Goal: Task Accomplishment & Management: Complete application form

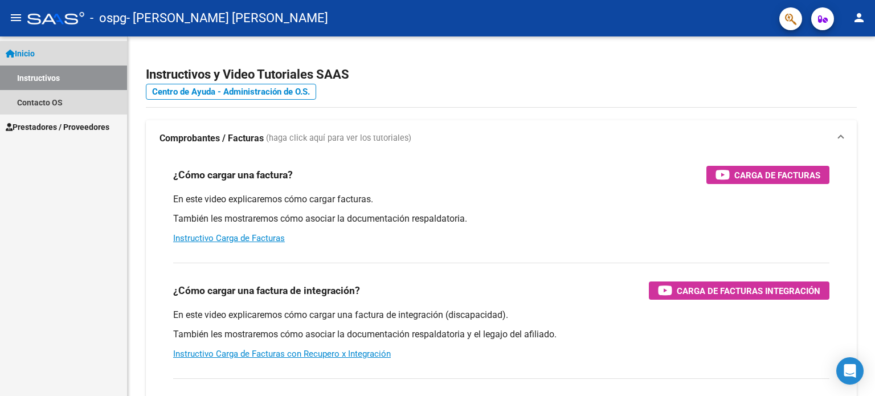
click at [97, 58] on link "Inicio" at bounding box center [63, 53] width 127 height 24
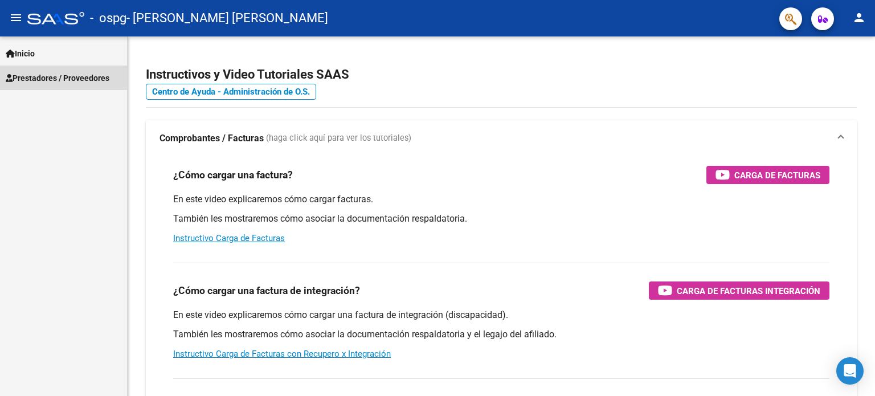
click at [96, 81] on span "Prestadores / Proveedores" at bounding box center [58, 78] width 104 height 13
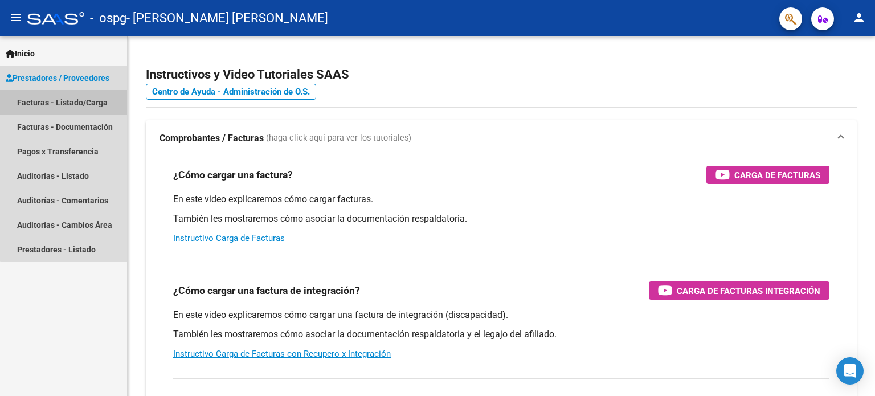
click at [104, 104] on link "Facturas - Listado/Carga" at bounding box center [63, 102] width 127 height 24
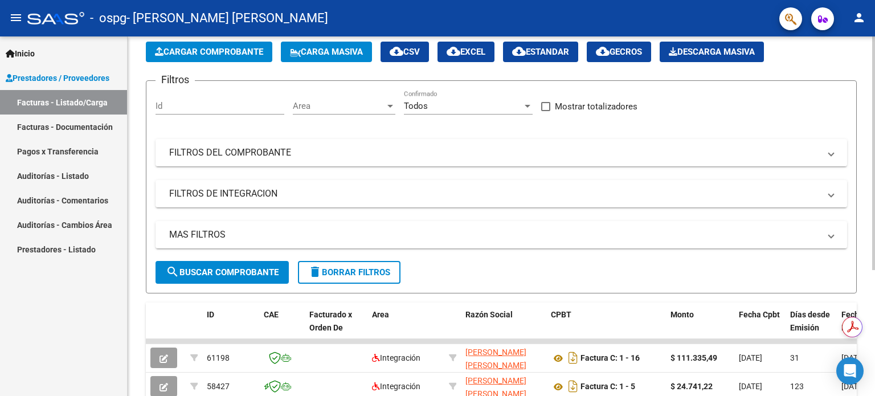
scroll to position [27, 0]
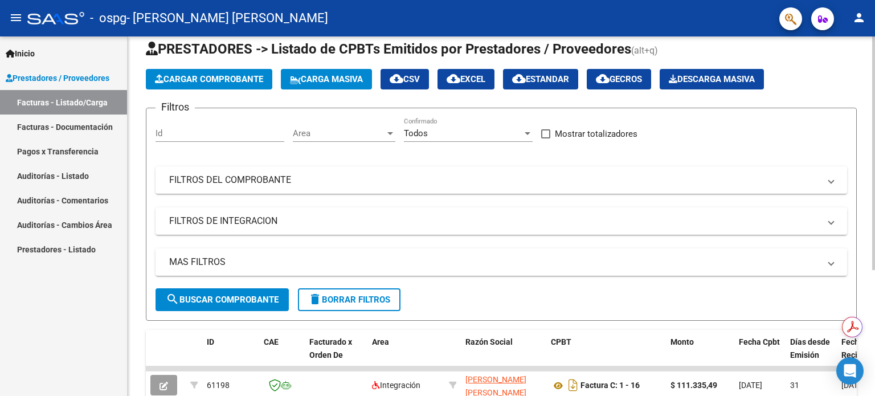
click at [873, 93] on div at bounding box center [873, 172] width 3 height 234
click at [180, 81] on span "Cargar Comprobante" at bounding box center [209, 79] width 108 height 10
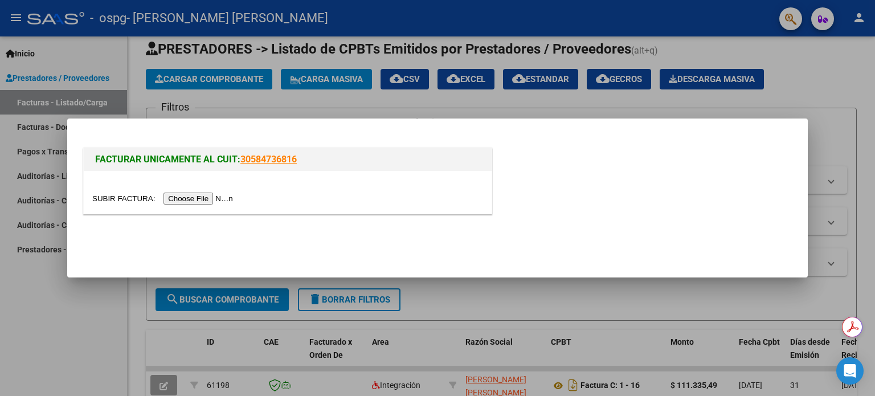
click at [219, 198] on input "file" at bounding box center [164, 199] width 144 height 12
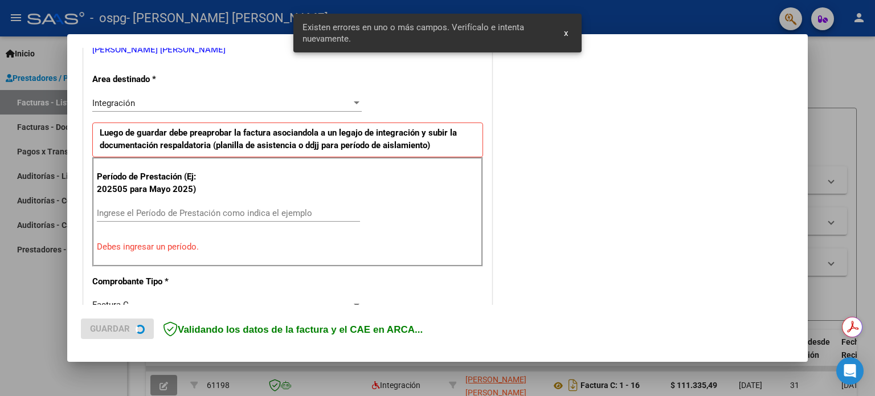
scroll to position [267, 0]
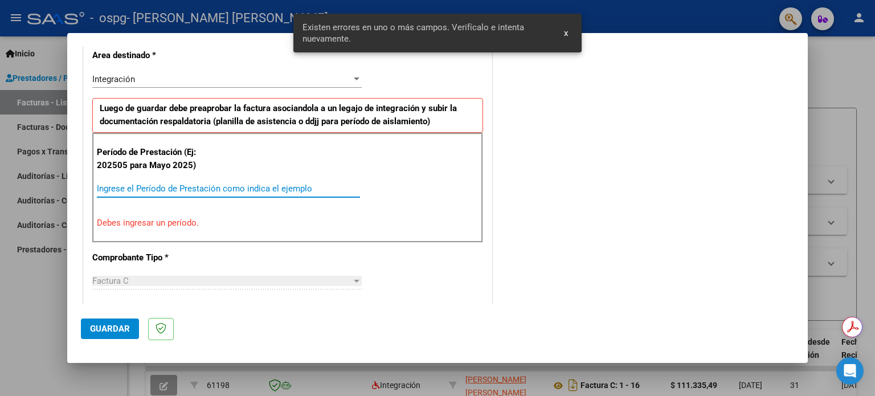
click at [182, 185] on input "Ingrese el Período de Prestación como indica el ejemplo" at bounding box center [228, 188] width 263 height 10
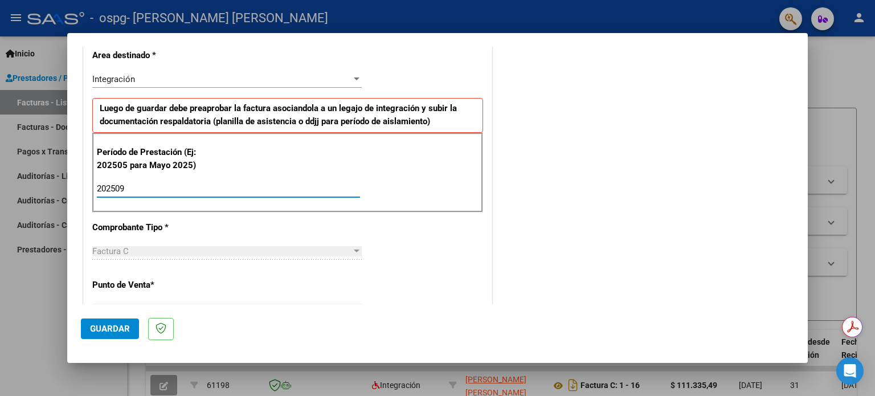
type input "202509"
click at [431, 235] on div "CUIT * 27-38304447-8 Ingresar CUIT ANALISIS PRESTADOR [PERSON_NAME] [PERSON_NAM…" at bounding box center [288, 351] width 408 height 857
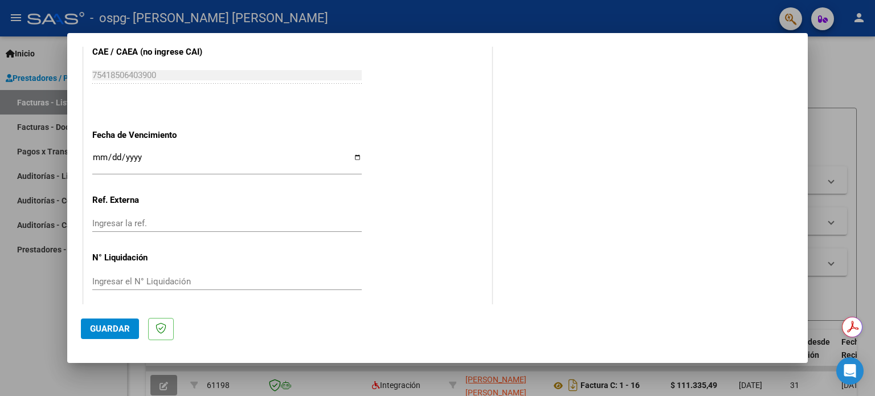
scroll to position [743, 0]
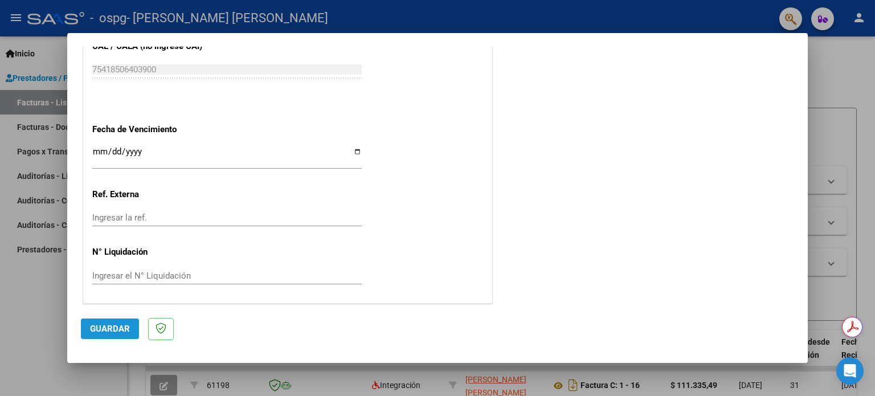
click at [104, 327] on span "Guardar" at bounding box center [110, 329] width 40 height 10
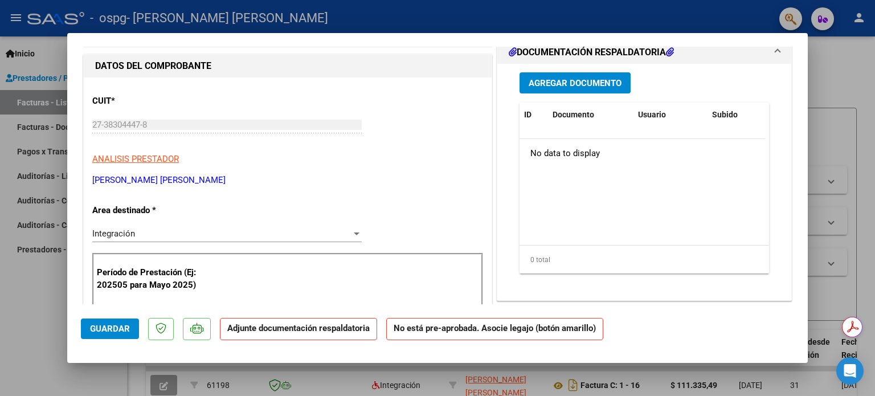
scroll to position [0, 0]
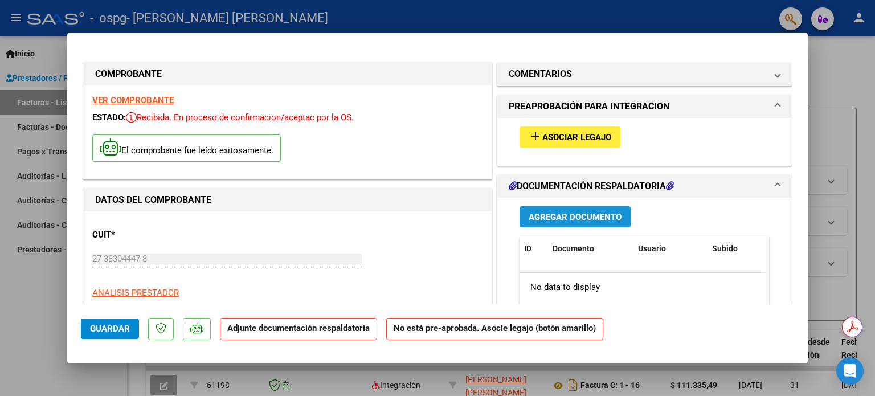
click at [589, 214] on span "Agregar Documento" at bounding box center [575, 217] width 93 height 10
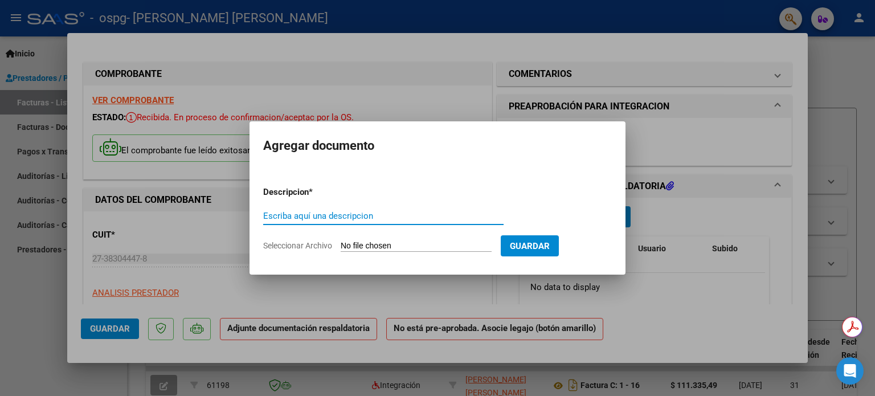
click at [326, 211] on input "Escriba aquí una descripcion" at bounding box center [383, 216] width 240 height 10
type input "planilla de asistencia"
click at [468, 248] on input "Seleccionar Archivo" at bounding box center [416, 246] width 151 height 11
click at [426, 248] on input "Seleccionar Archivo" at bounding box center [416, 246] width 151 height 11
type input "C:\fakepath\planilla de asistencia septiembre.pdf"
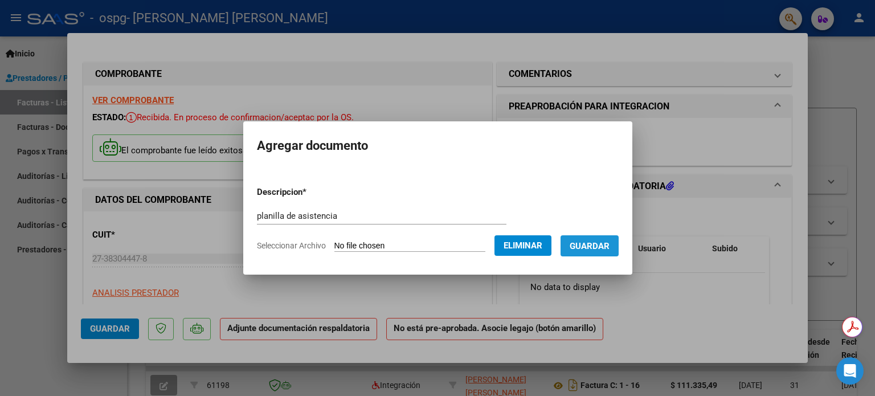
click at [603, 252] on button "Guardar" at bounding box center [589, 245] width 58 height 21
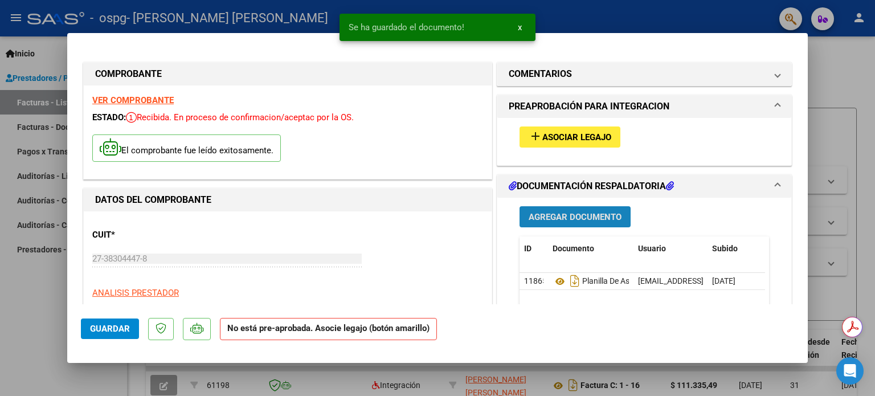
click at [569, 218] on span "Agregar Documento" at bounding box center [575, 217] width 93 height 10
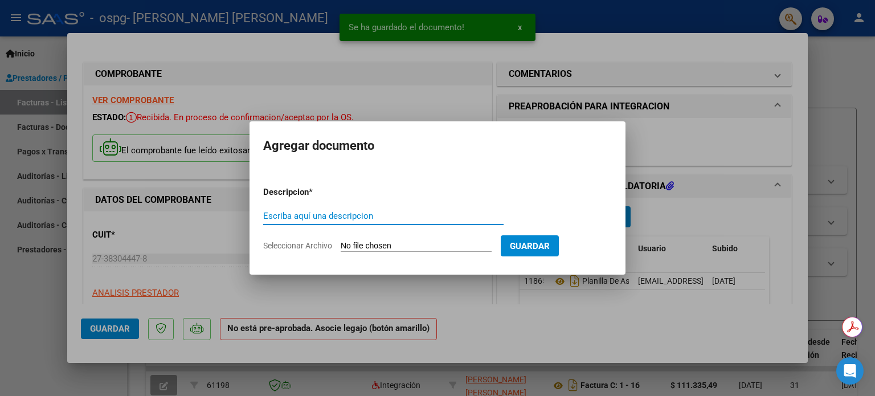
click at [404, 216] on input "Escriba aquí una descripcion" at bounding box center [383, 216] width 240 height 10
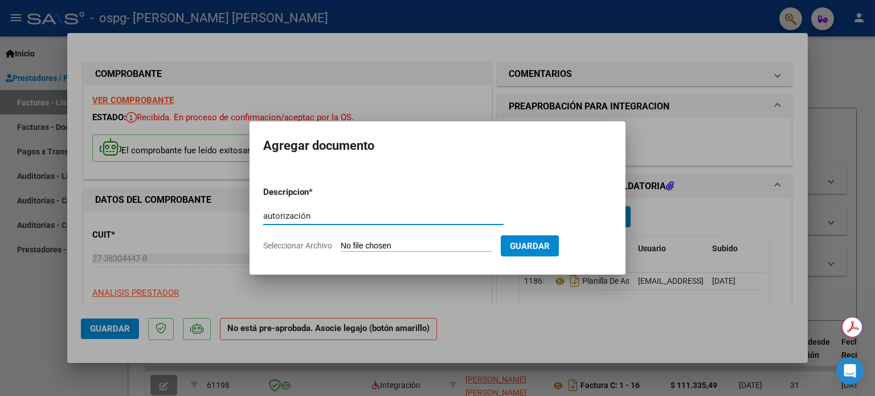
type input "autorización"
click at [428, 244] on input "Seleccionar Archivo" at bounding box center [416, 246] width 151 height 11
type input "C:\fakepath\AUTORIZACIONES 2025.odt1.odt2.docx"
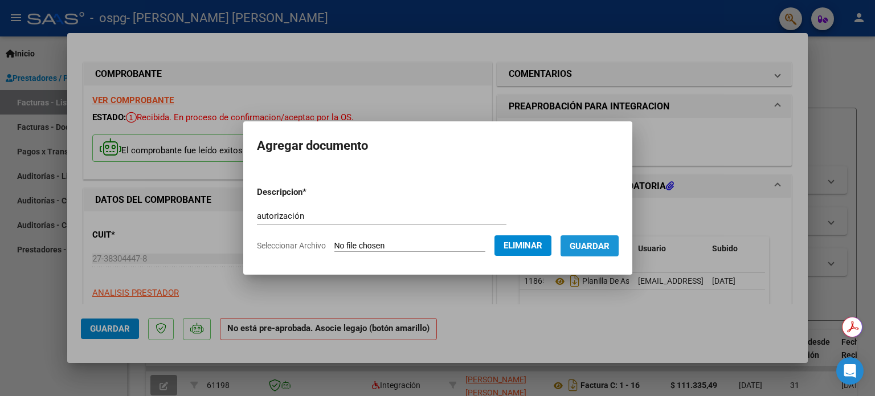
click at [602, 239] on button "Guardar" at bounding box center [589, 245] width 58 height 21
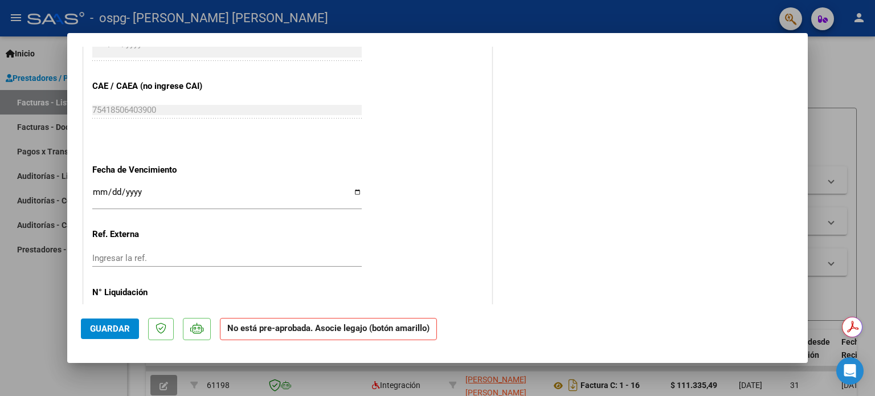
scroll to position [731, 0]
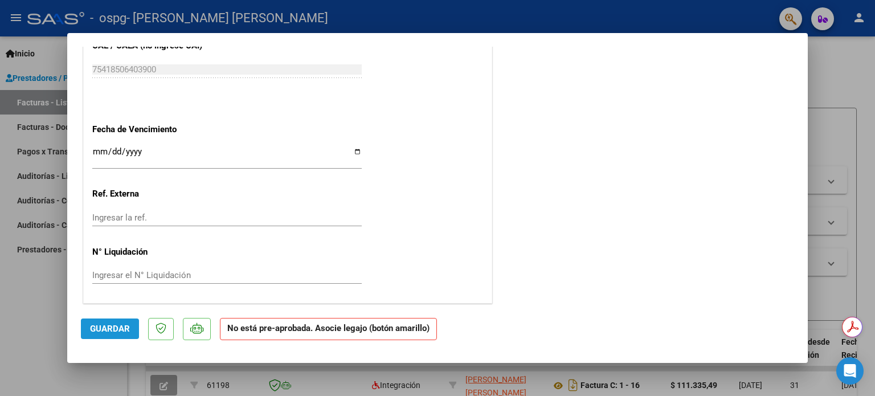
click at [114, 332] on span "Guardar" at bounding box center [110, 329] width 40 height 10
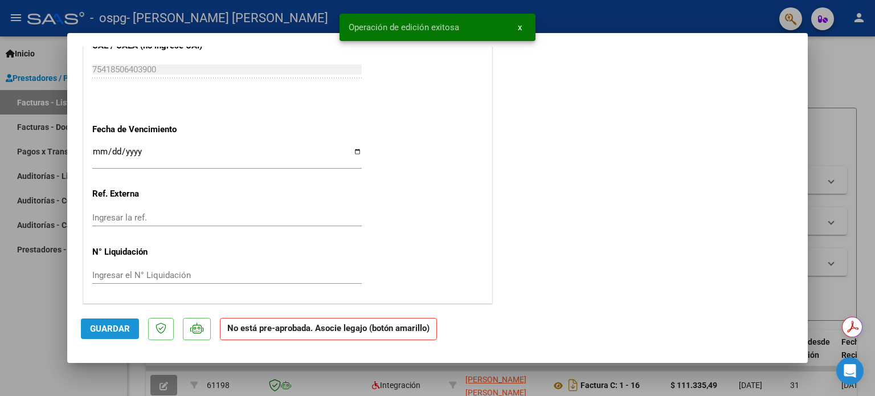
click at [114, 332] on span "Guardar" at bounding box center [110, 329] width 40 height 10
click at [832, 76] on div at bounding box center [437, 198] width 875 height 396
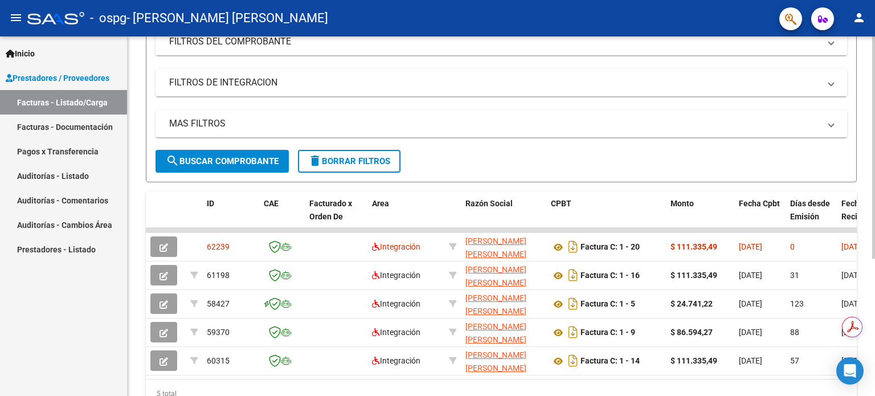
scroll to position [221, 0]
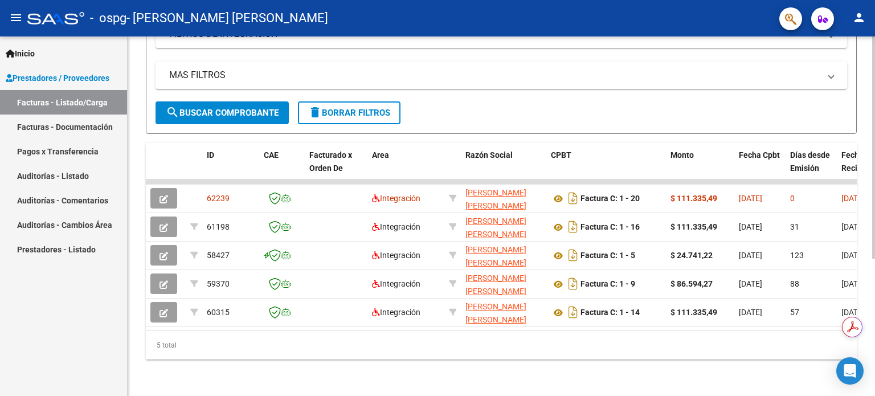
click at [874, 394] on div at bounding box center [873, 284] width 3 height 222
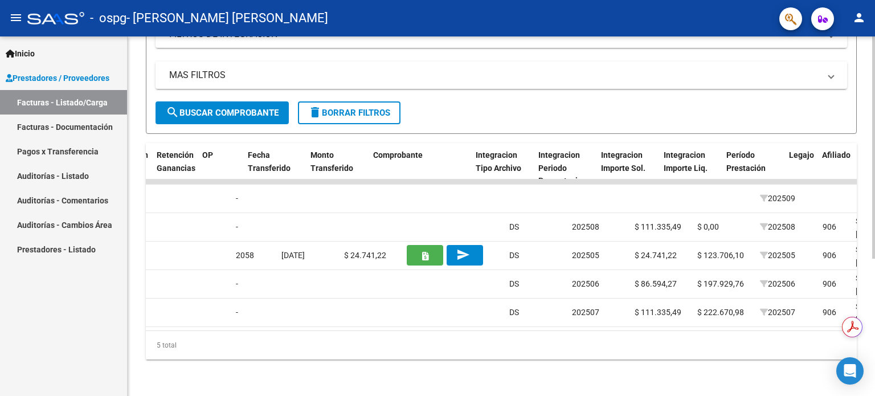
scroll to position [0, 842]
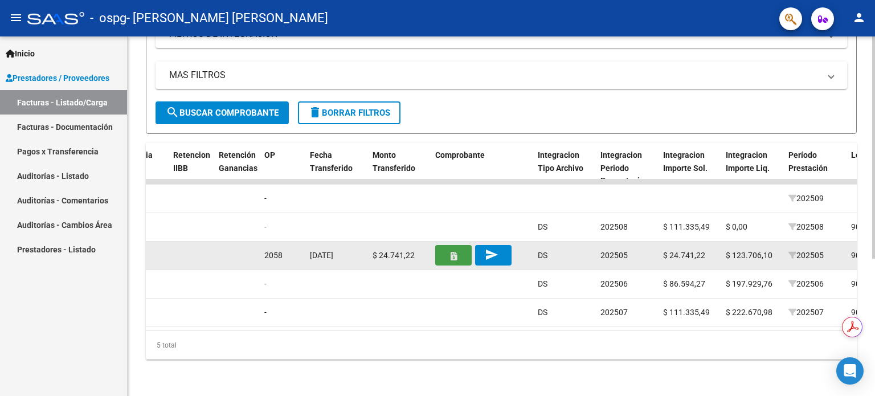
click at [456, 252] on button "button" at bounding box center [453, 255] width 36 height 21
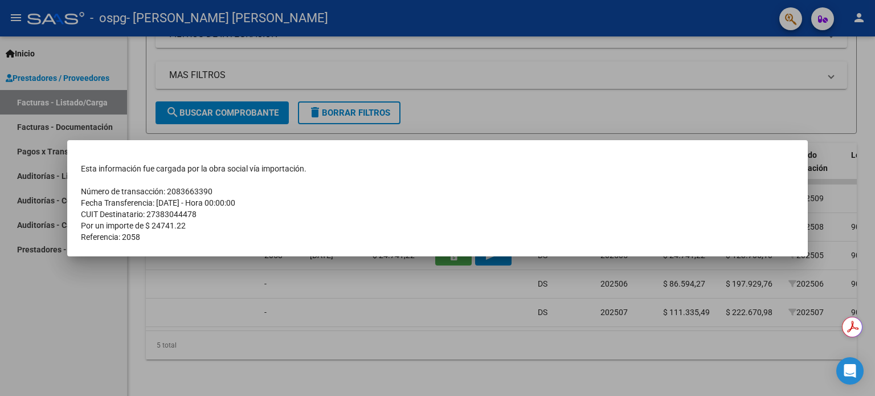
click at [200, 275] on div at bounding box center [437, 198] width 875 height 396
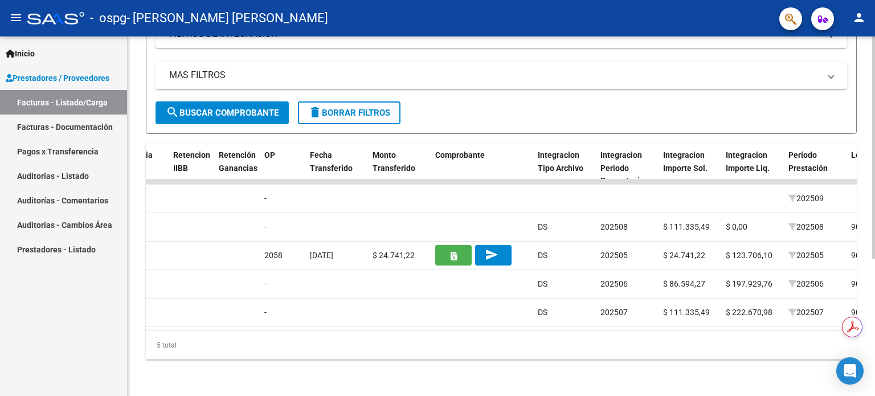
click at [525, 79] on mat-expansion-panel-header "MAS FILTROS" at bounding box center [502, 75] width 692 height 27
